Goal: Browse casually

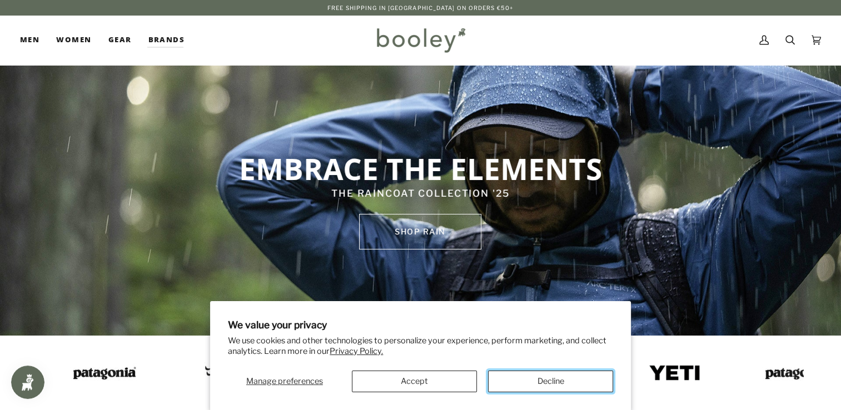
click at [521, 378] on button "Decline" at bounding box center [550, 382] width 125 height 22
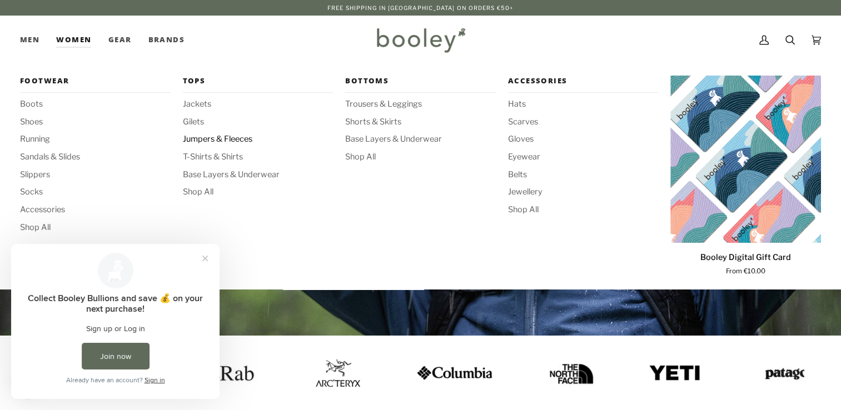
click at [208, 137] on span "Jumpers & Fleeces" at bounding box center [258, 139] width 151 height 12
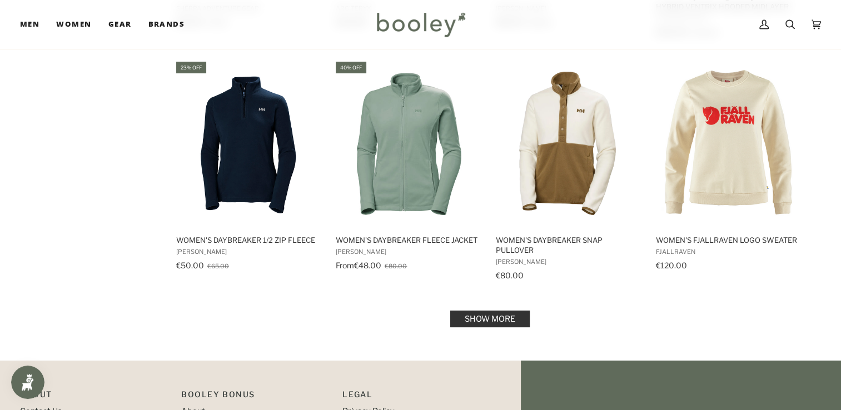
scroll to position [1224, 0]
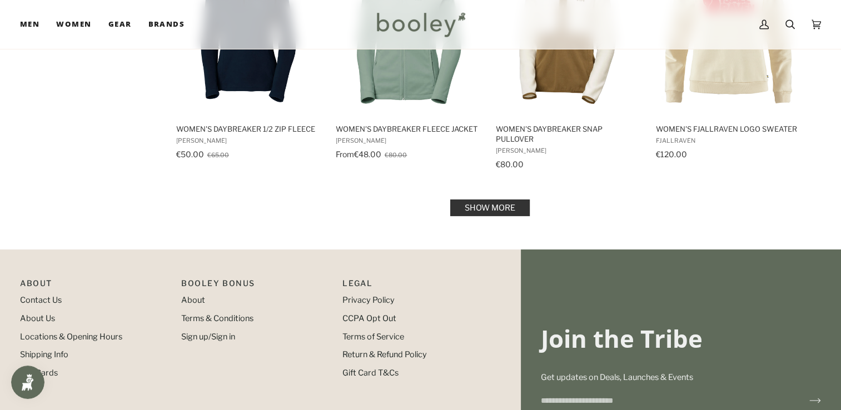
click at [488, 202] on link "Show more" at bounding box center [490, 208] width 80 height 17
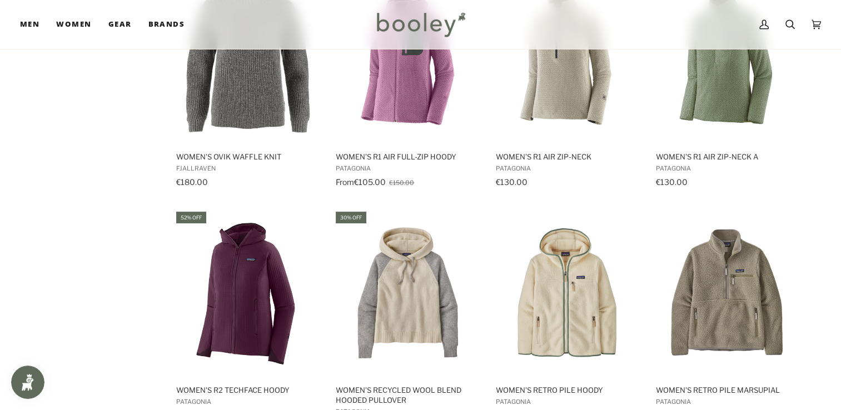
scroll to position [2280, 0]
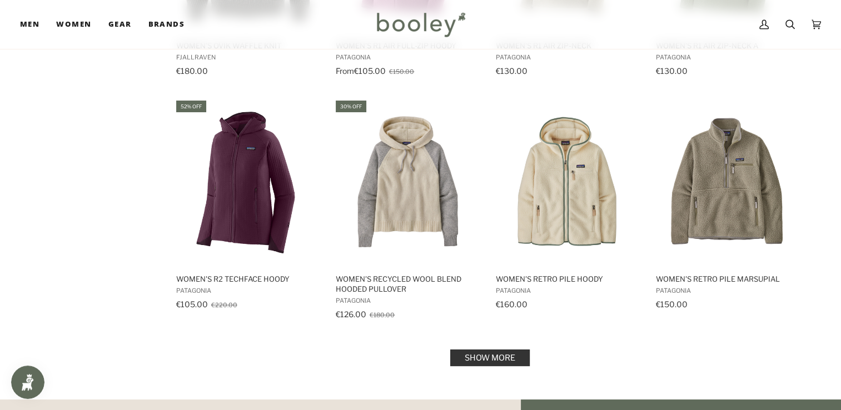
click at [494, 350] on link "Show more" at bounding box center [490, 358] width 80 height 17
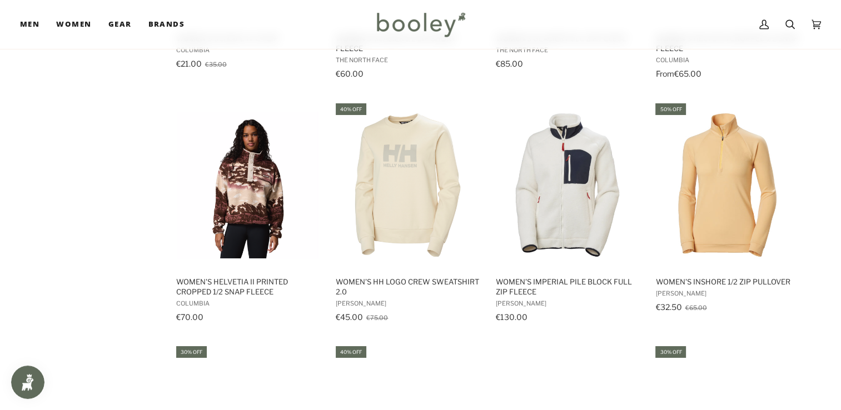
scroll to position [1502, 0]
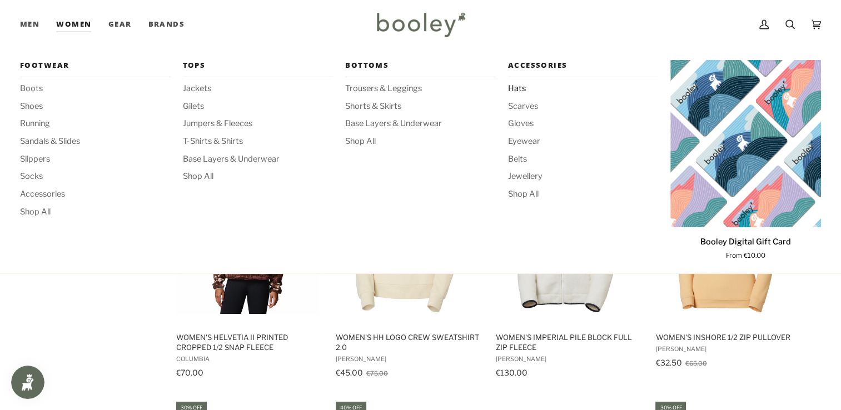
click at [518, 88] on span "Hats" at bounding box center [583, 89] width 151 height 12
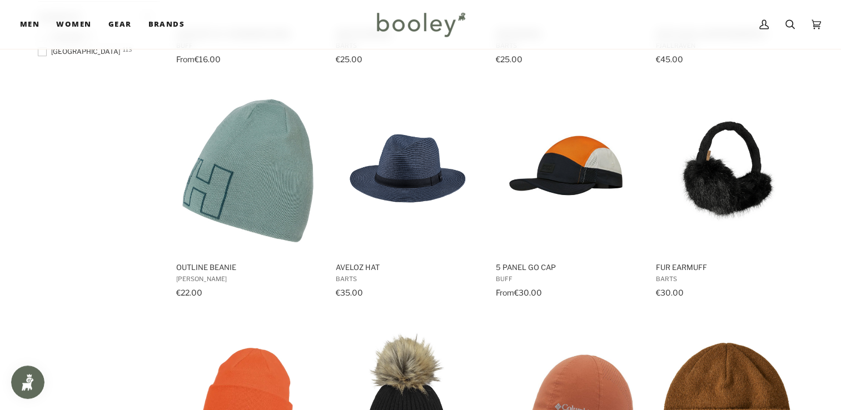
scroll to position [1168, 0]
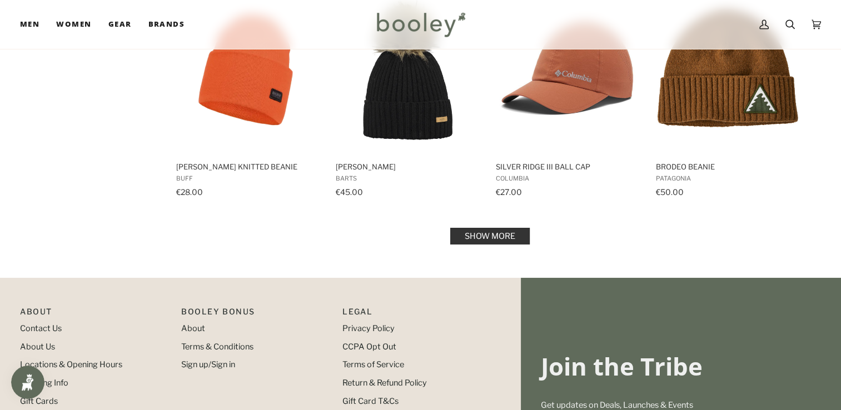
click at [466, 237] on link "Show more" at bounding box center [490, 236] width 80 height 17
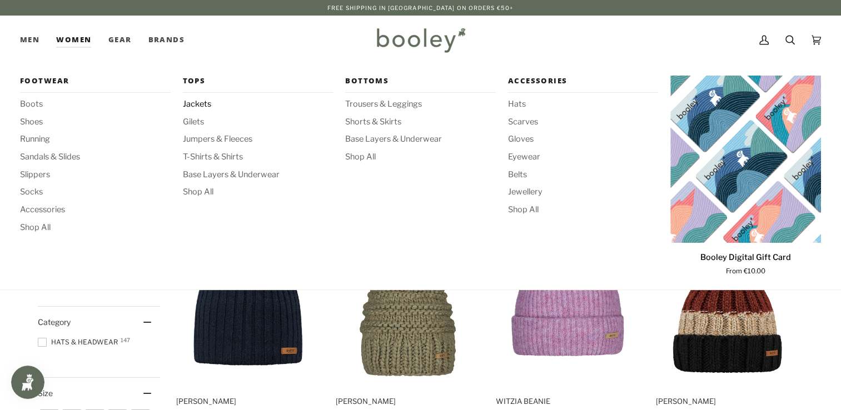
click at [188, 105] on span "Jackets" at bounding box center [258, 104] width 151 height 12
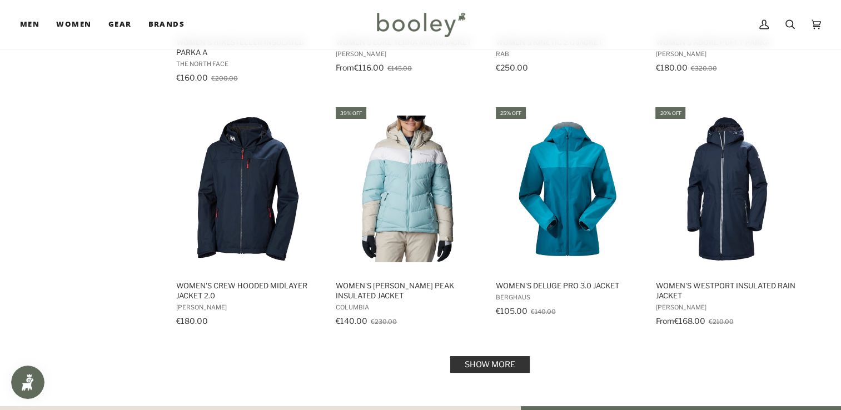
scroll to position [1224, 0]
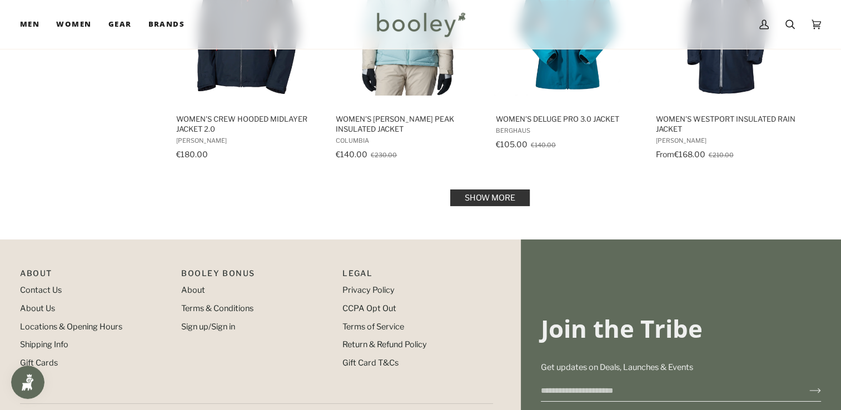
click at [511, 193] on link "Show more" at bounding box center [490, 198] width 80 height 17
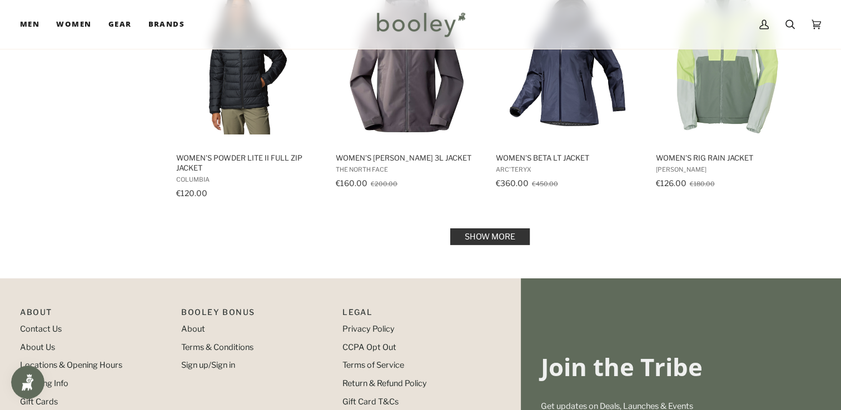
scroll to position [2280, 0]
